Goal: Task Accomplishment & Management: Complete application form

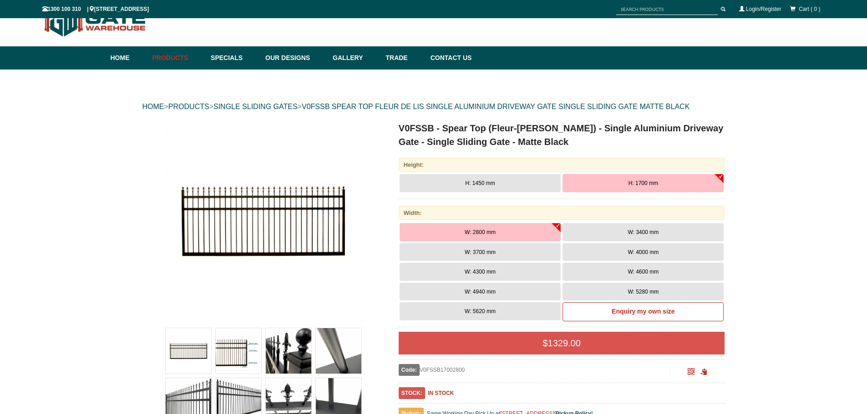
click at [633, 232] on span "W: 3400 mm" at bounding box center [642, 232] width 31 height 6
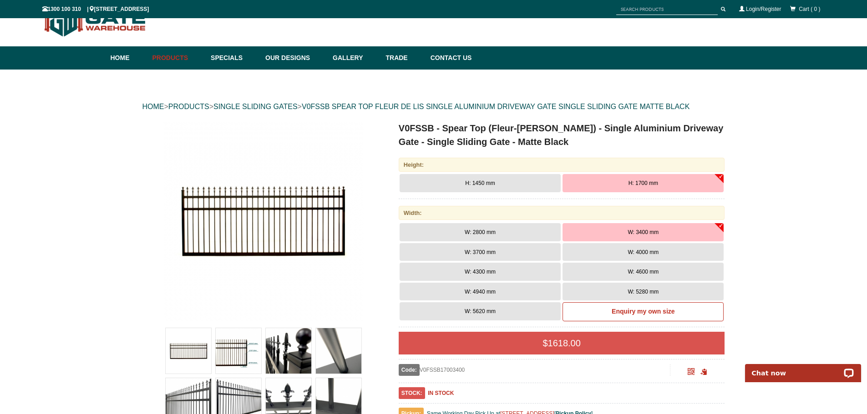
click at [722, 175] on button "H: 1700 mm" at bounding box center [642, 183] width 161 height 18
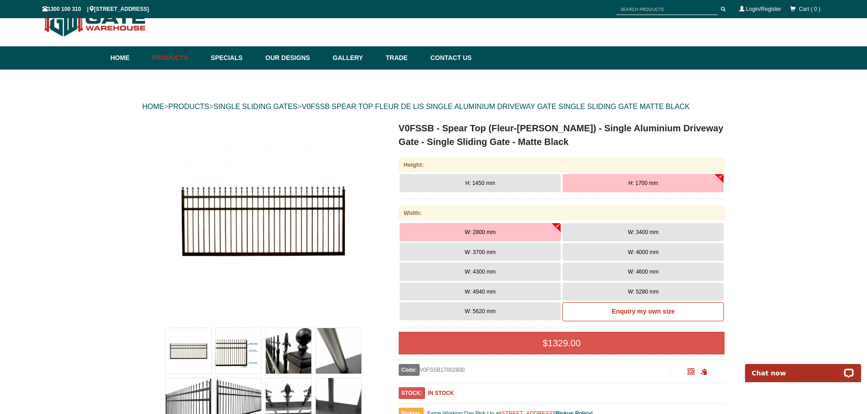
click at [483, 182] on span "H: 1450 mm" at bounding box center [480, 183] width 30 height 6
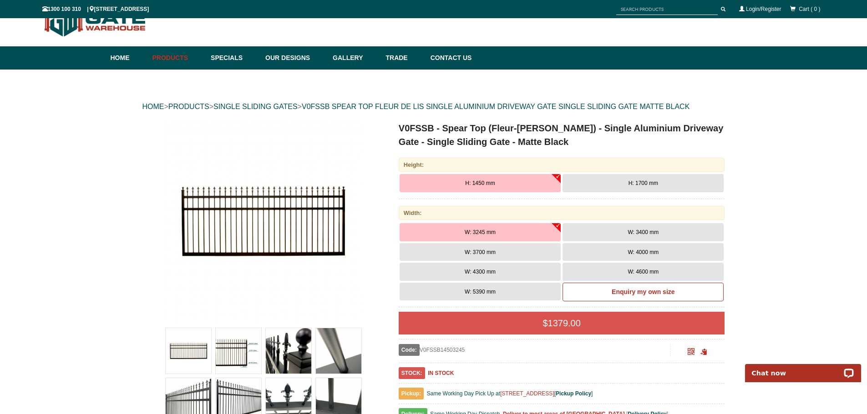
click at [557, 176] on button "H: 1450 mm" at bounding box center [479, 183] width 161 height 18
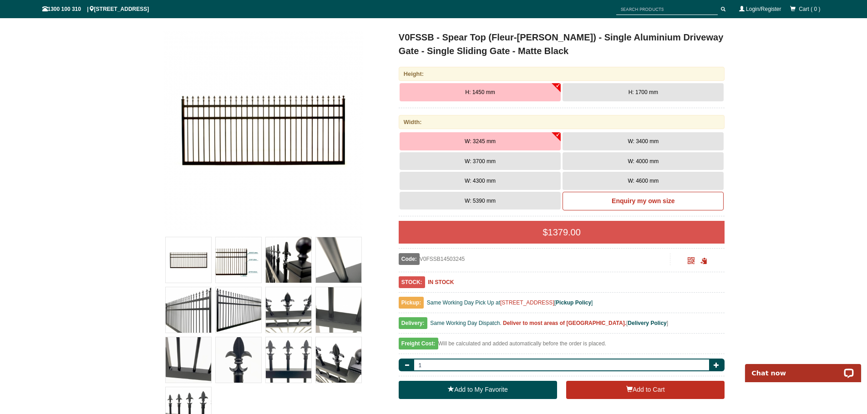
scroll to position [68, 0]
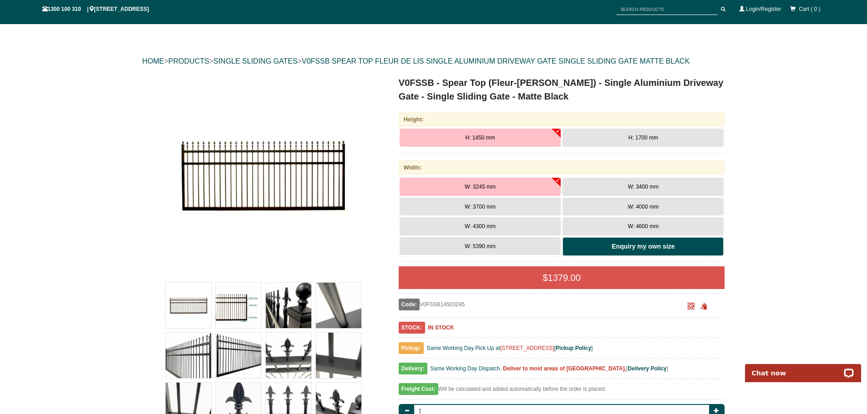
click at [623, 247] on b "Enquiry my own size" at bounding box center [642, 246] width 63 height 7
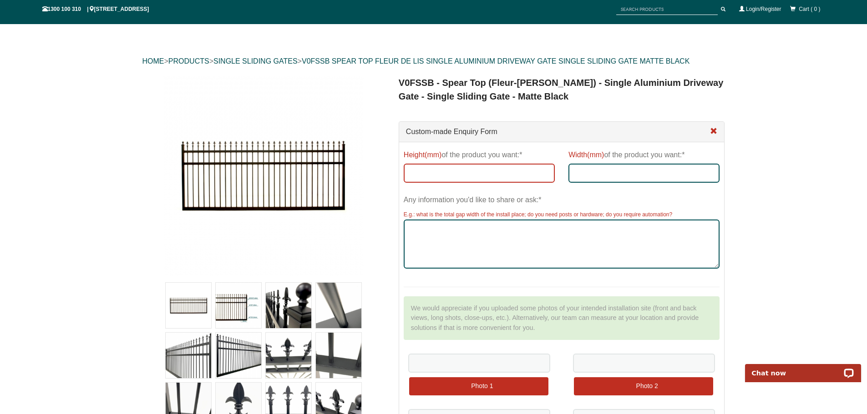
click at [449, 169] on input "Height(mm) of the product you want:*" at bounding box center [479, 173] width 151 height 19
type input "3"
type input "2100"
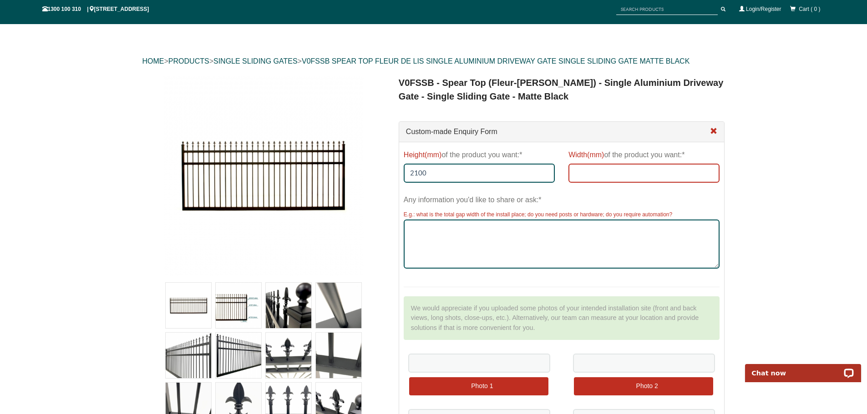
click at [579, 171] on input "Width(mm) of the product you want:*" at bounding box center [643, 173] width 151 height 19
type input "3400"
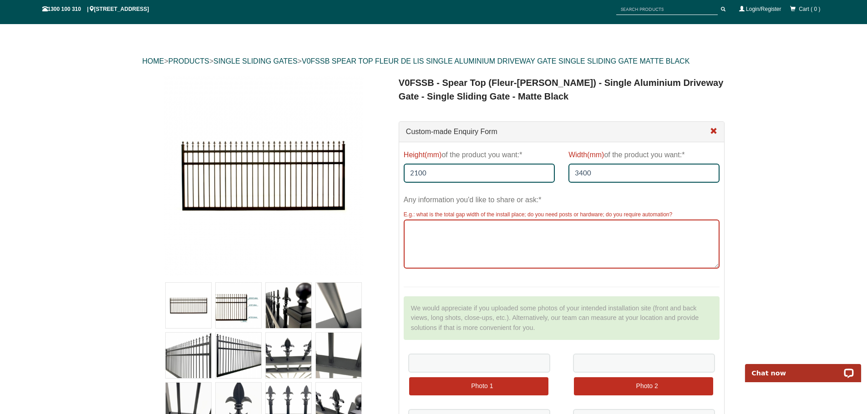
click at [409, 232] on textarea "Any information you'd like to share or ask:*" at bounding box center [562, 244] width 316 height 49
type textarea "3210 between brick pillars, need hardware to attach, make it sliding and motor"
